Goal: Find specific page/section: Find specific page/section

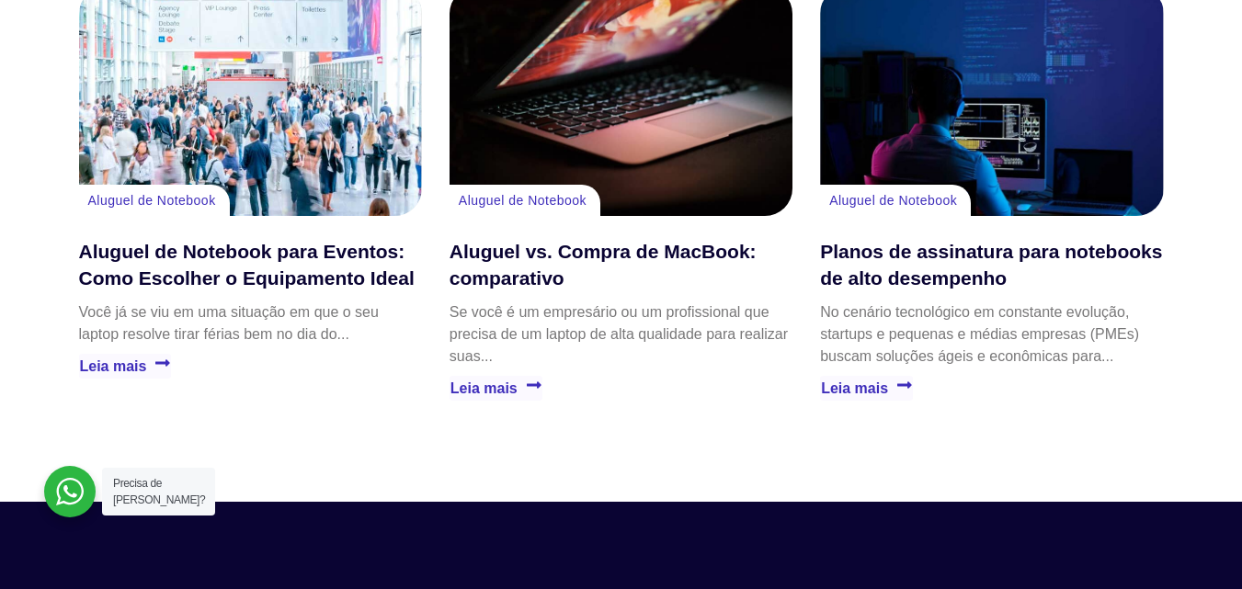
scroll to position [4696, 0]
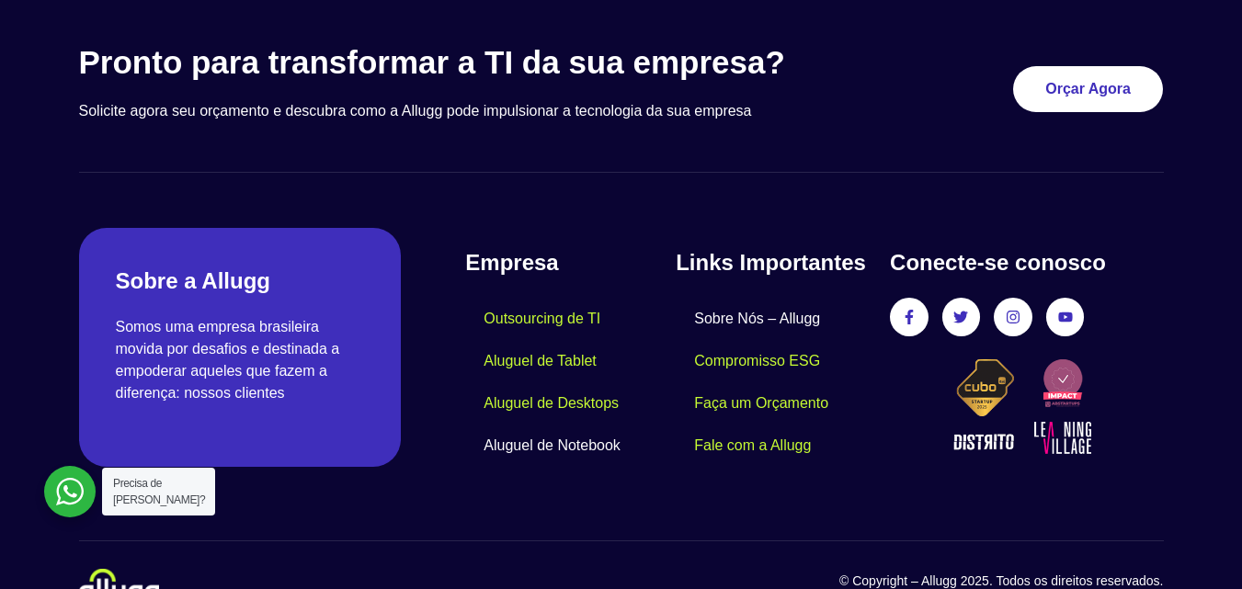
click at [758, 298] on link "Sobre Nós – Allugg" at bounding box center [757, 319] width 163 height 42
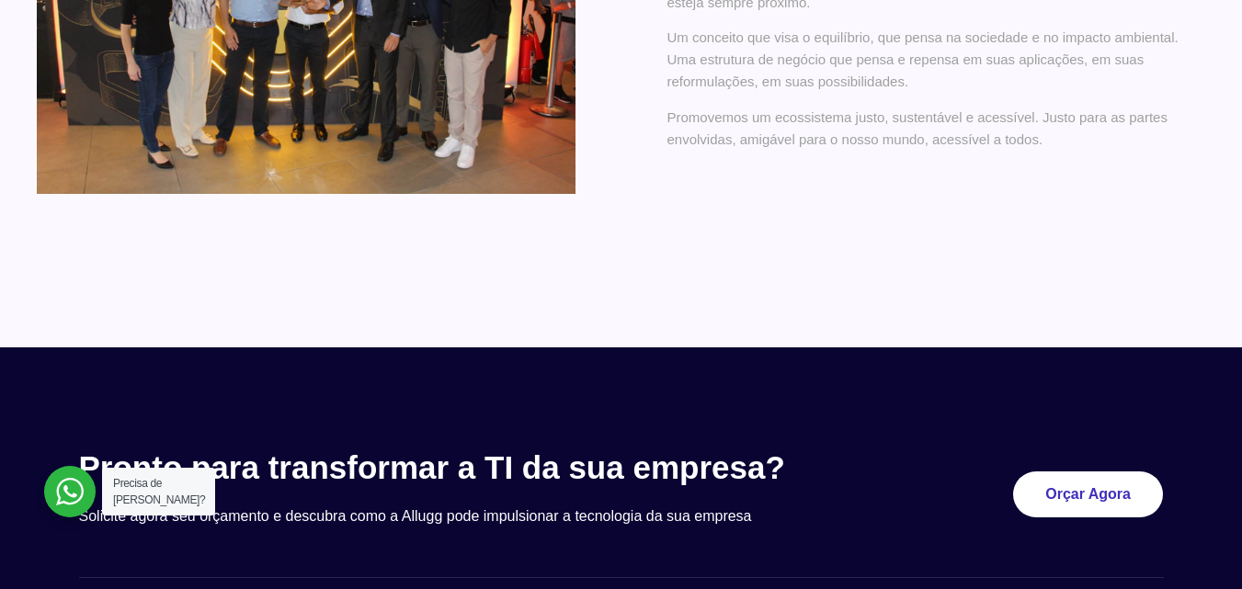
scroll to position [1815, 0]
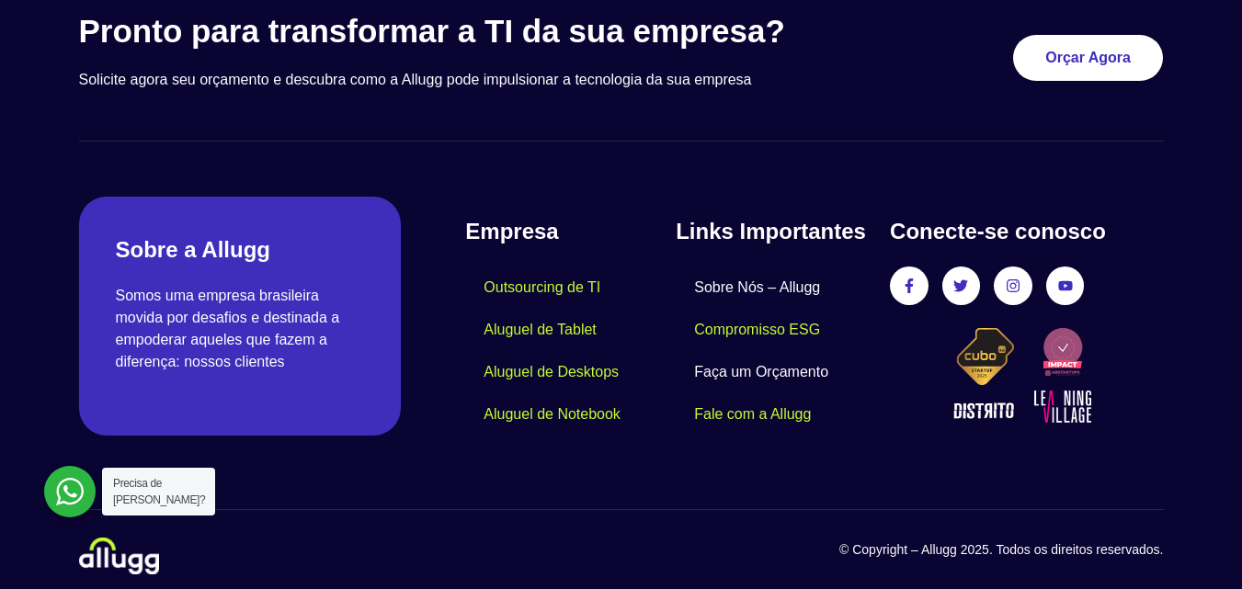
click at [803, 356] on link "Faça um Orçamento" at bounding box center [761, 372] width 171 height 42
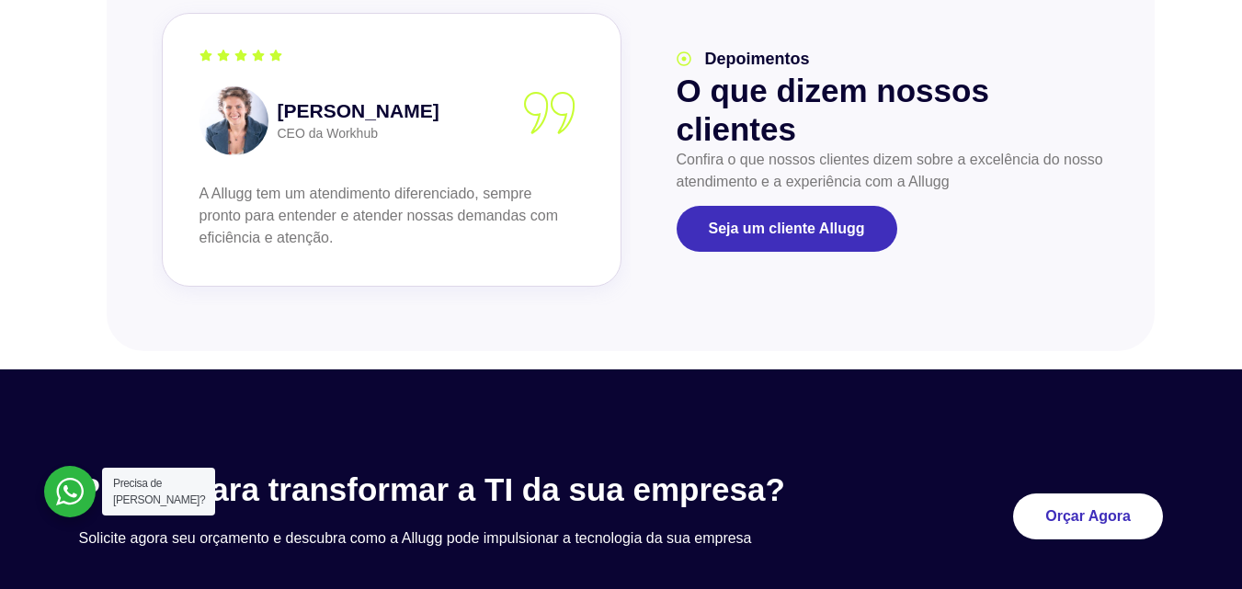
scroll to position [2402, 0]
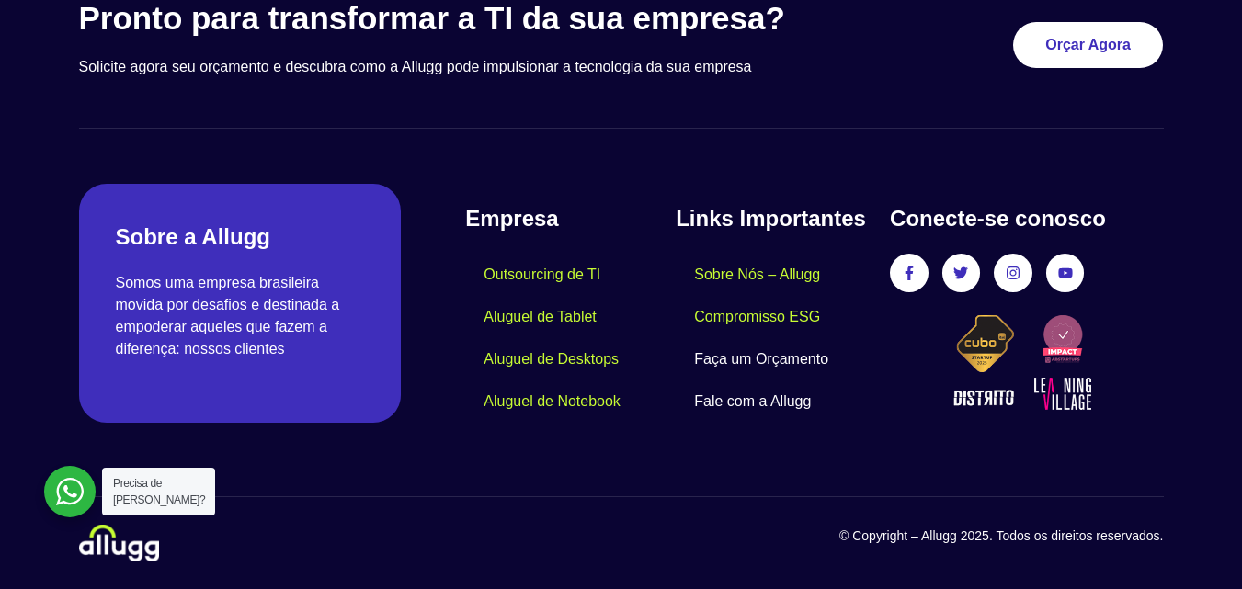
click at [768, 396] on link "Fale com a Allugg" at bounding box center [753, 402] width 154 height 42
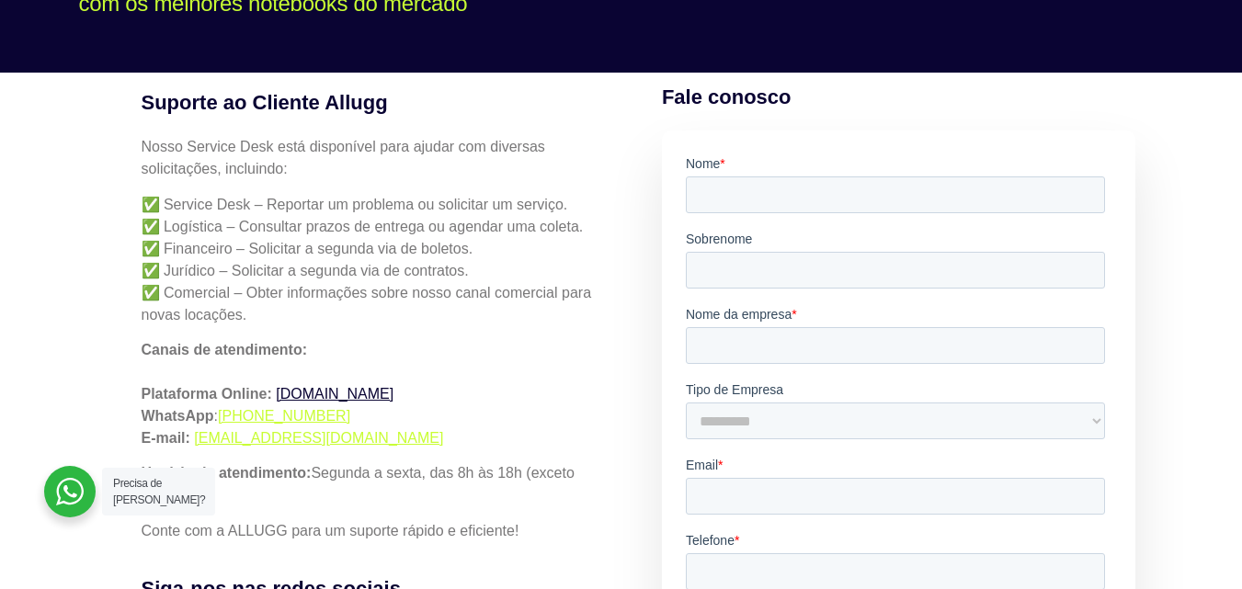
click at [360, 391] on link "simples.allugg.com.br" at bounding box center [335, 394] width 118 height 16
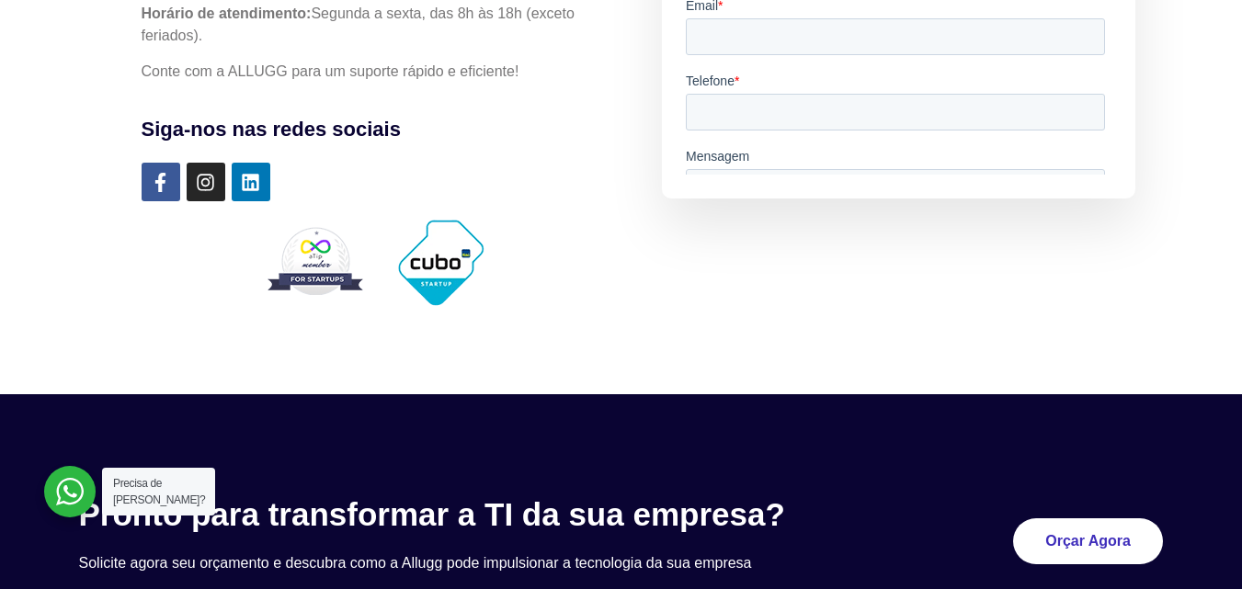
scroll to position [368, 0]
